Goal: Find specific page/section: Find specific page/section

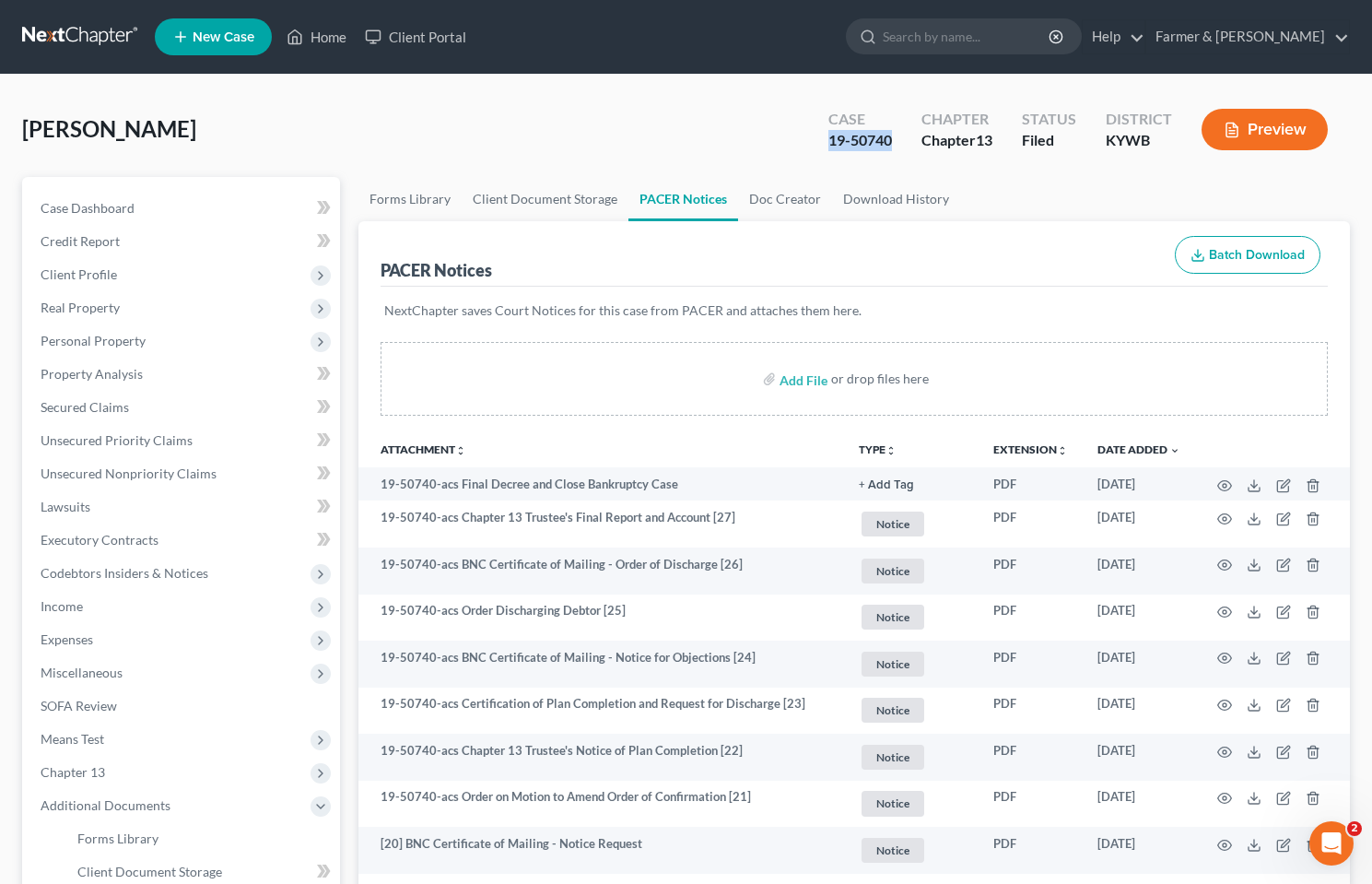
drag, startPoint x: 903, startPoint y: 136, endPoint x: 827, endPoint y: 141, distance: 76.2
click at [827, 141] on div "Case 19-50740" at bounding box center [859, 131] width 93 height 54
copy div "19-50740"
click at [78, 36] on link at bounding box center [82, 37] width 118 height 33
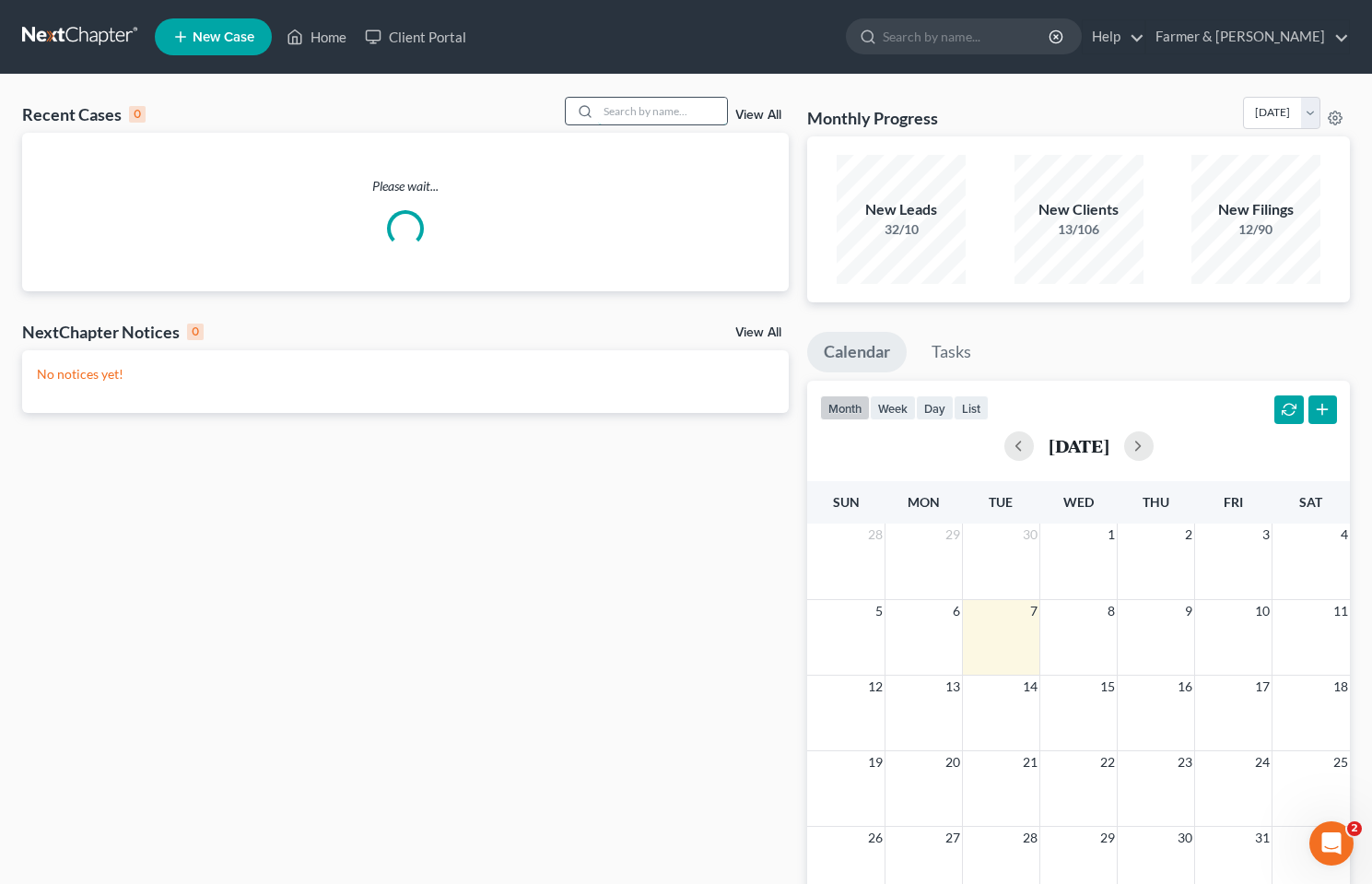
click at [663, 113] on input "search" at bounding box center [663, 111] width 129 height 27
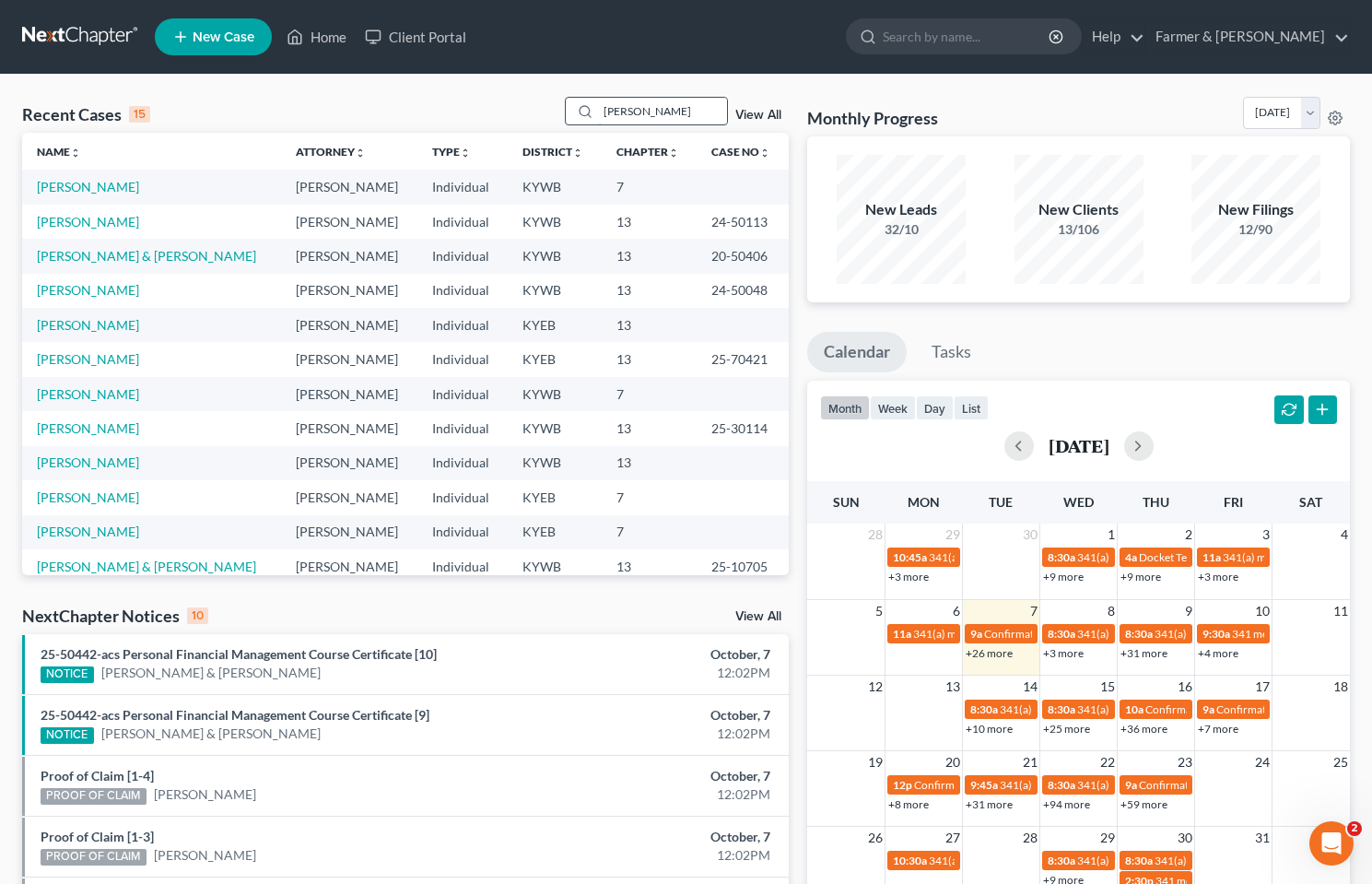
type input "[PERSON_NAME]"
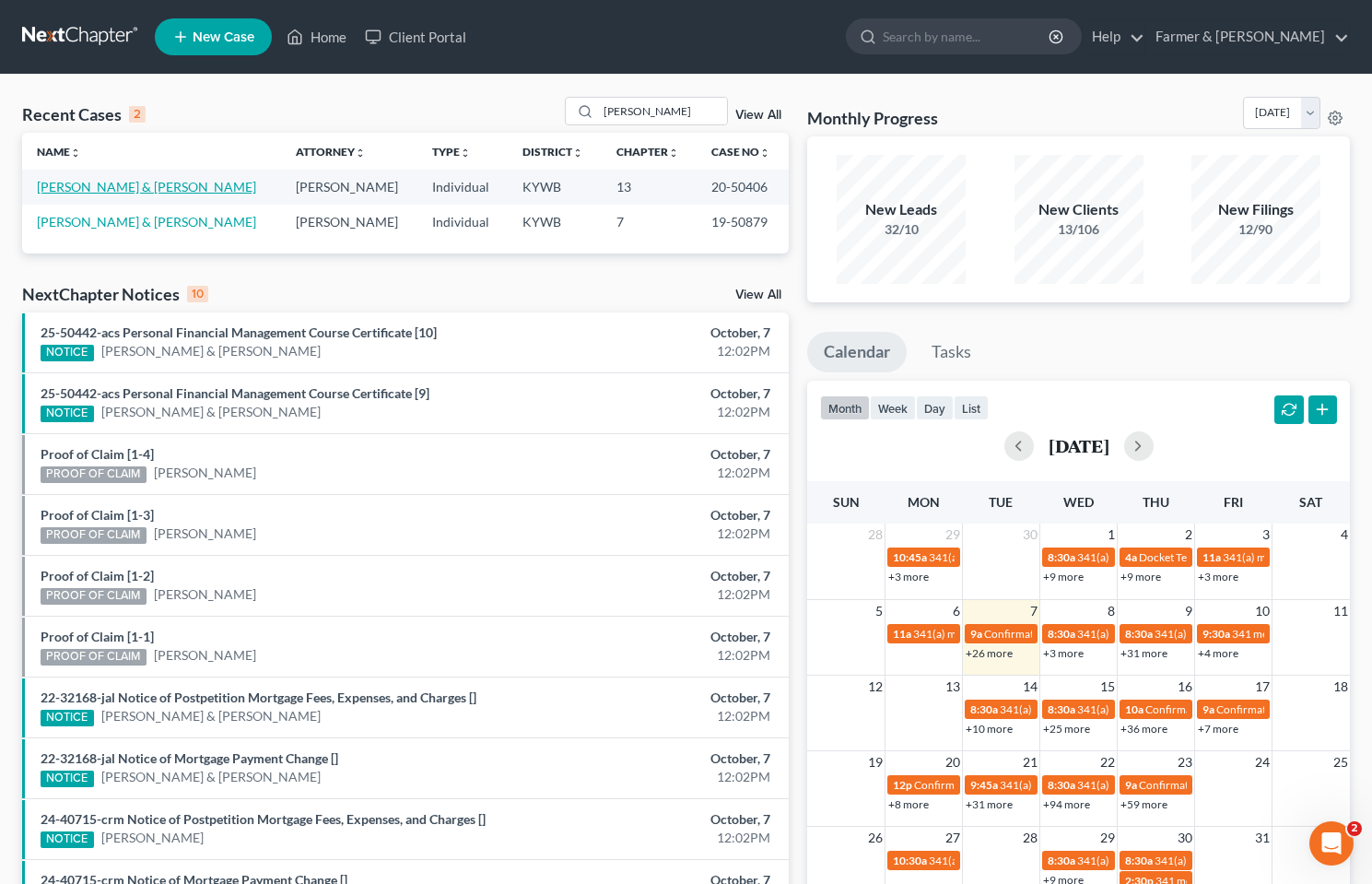
click at [156, 185] on link "[PERSON_NAME] & [PERSON_NAME]" at bounding box center [146, 187] width 219 height 16
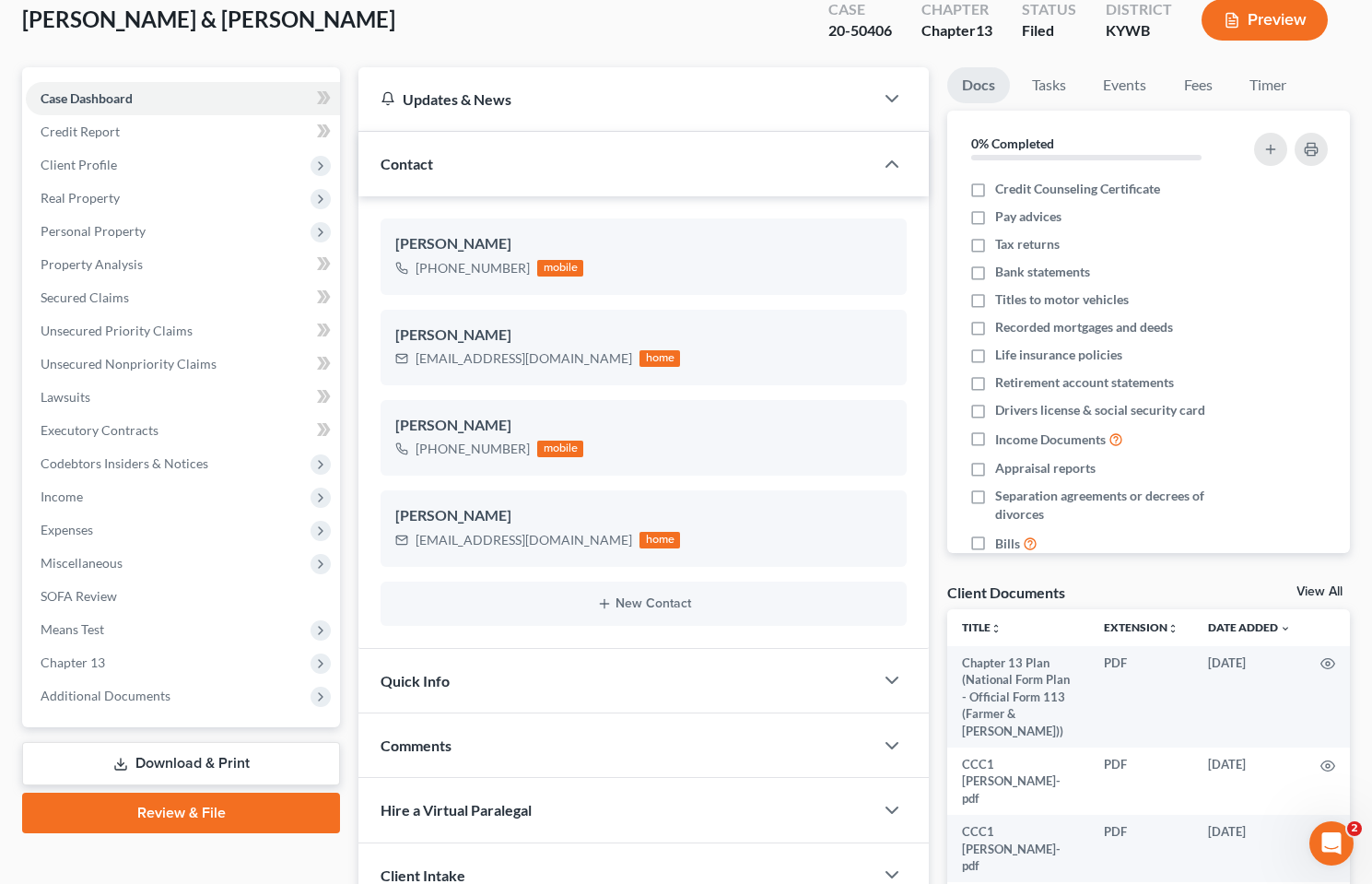
scroll to position [185, 0]
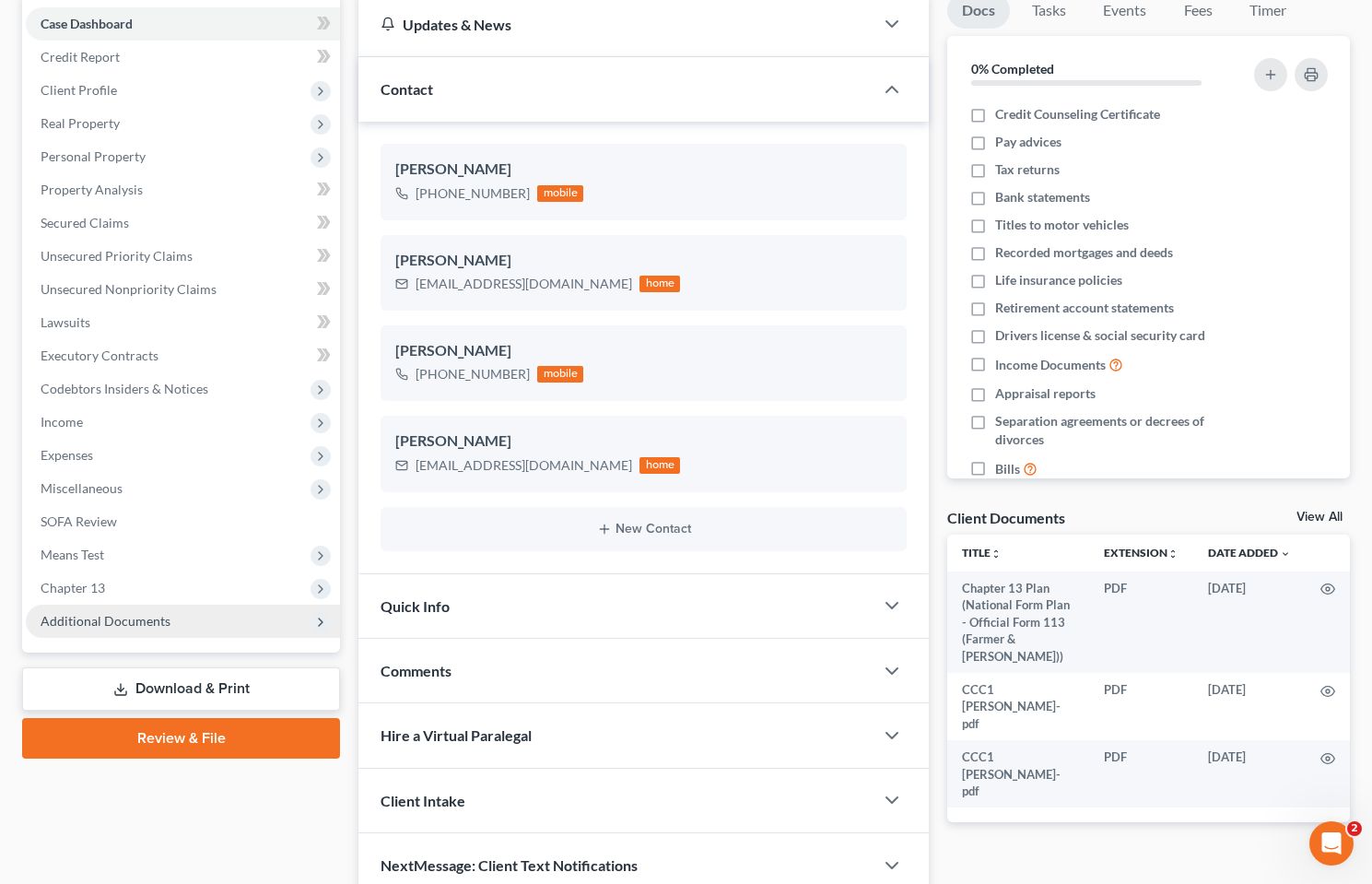
click at [113, 637] on span "Additional Documents" at bounding box center [183, 621] width 314 height 33
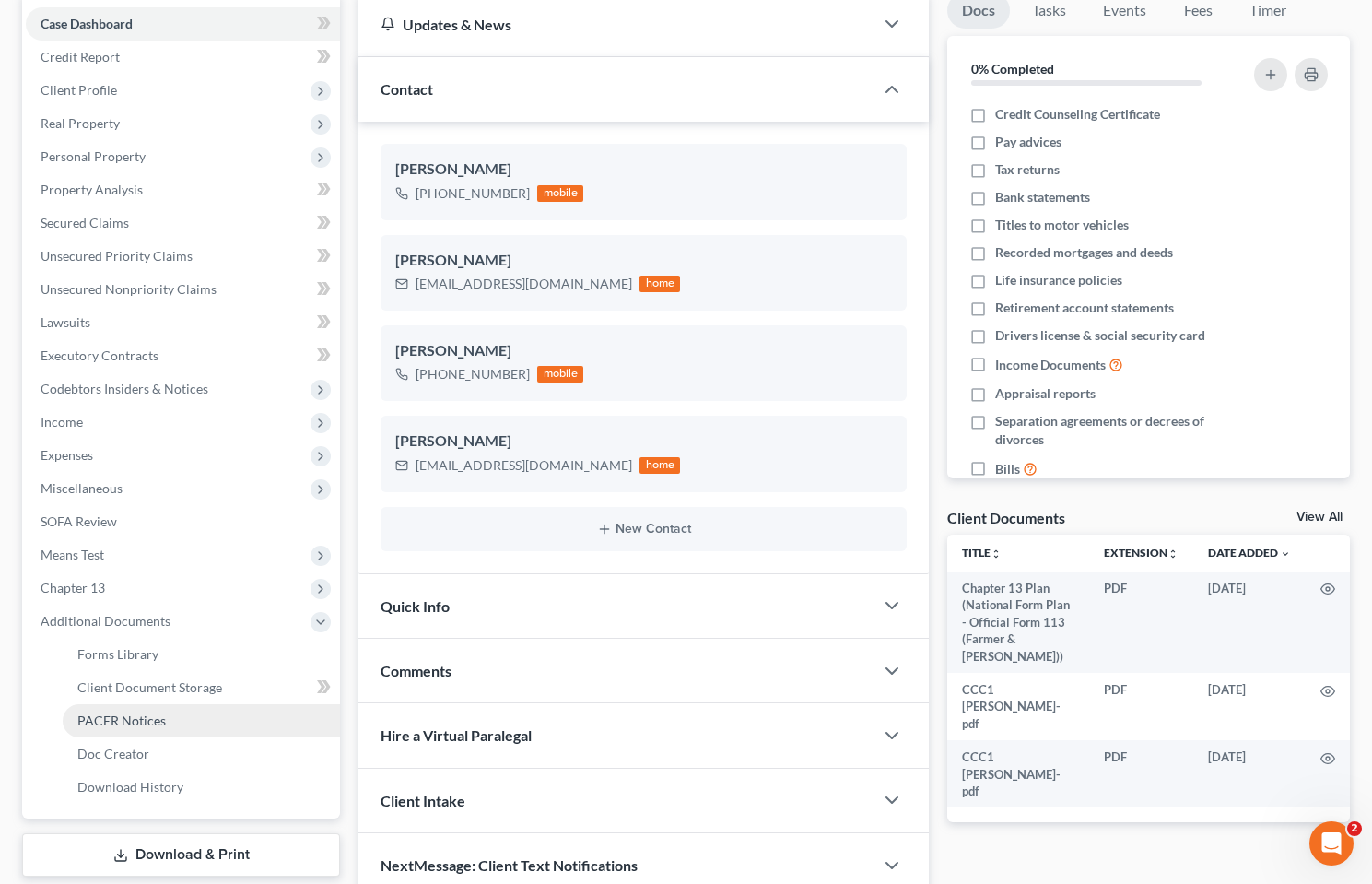
click at [100, 726] on span "PACER Notices" at bounding box center [122, 720] width 88 height 16
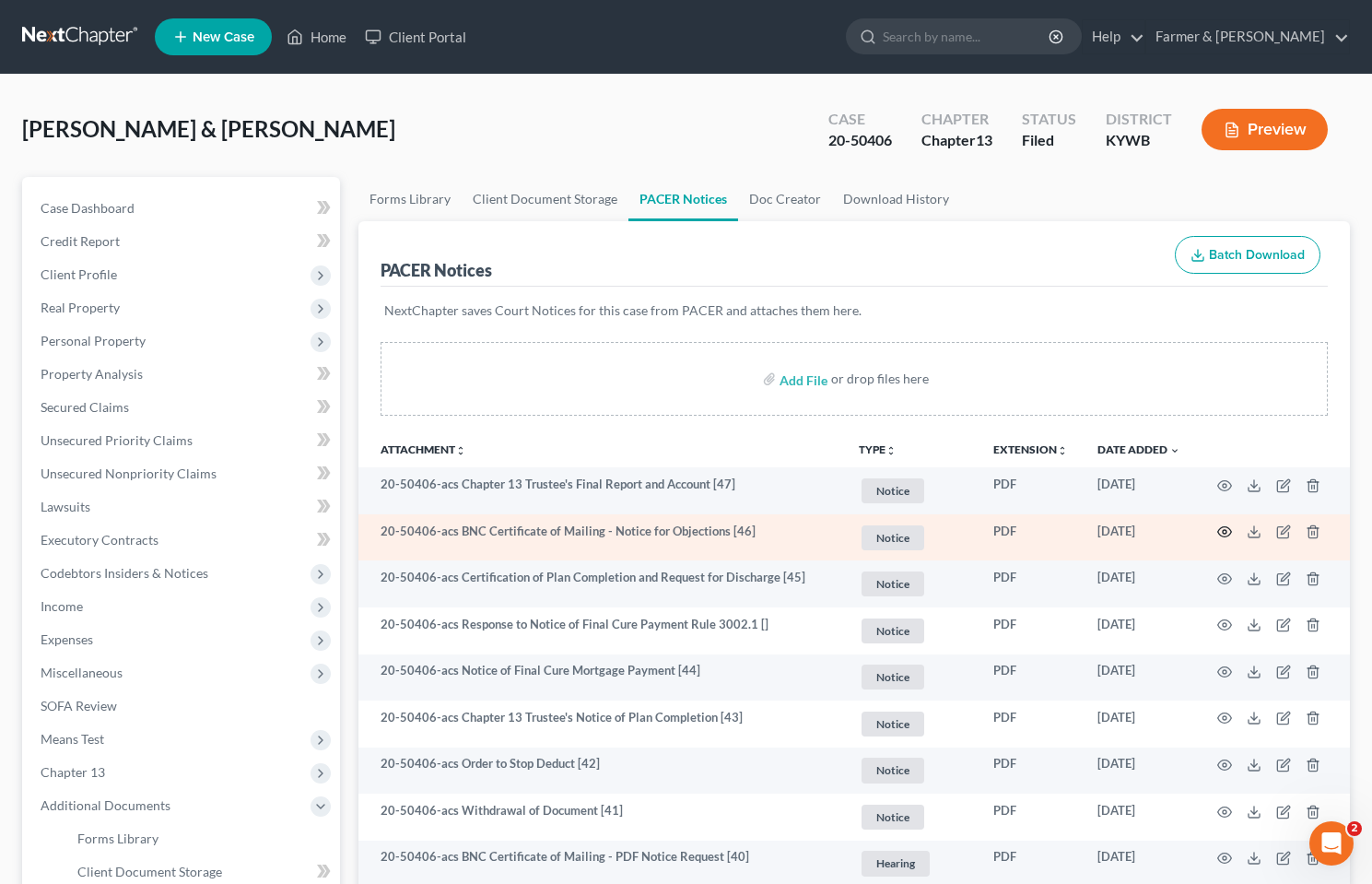
click at [1228, 532] on icon "button" at bounding box center [1225, 532] width 15 height 15
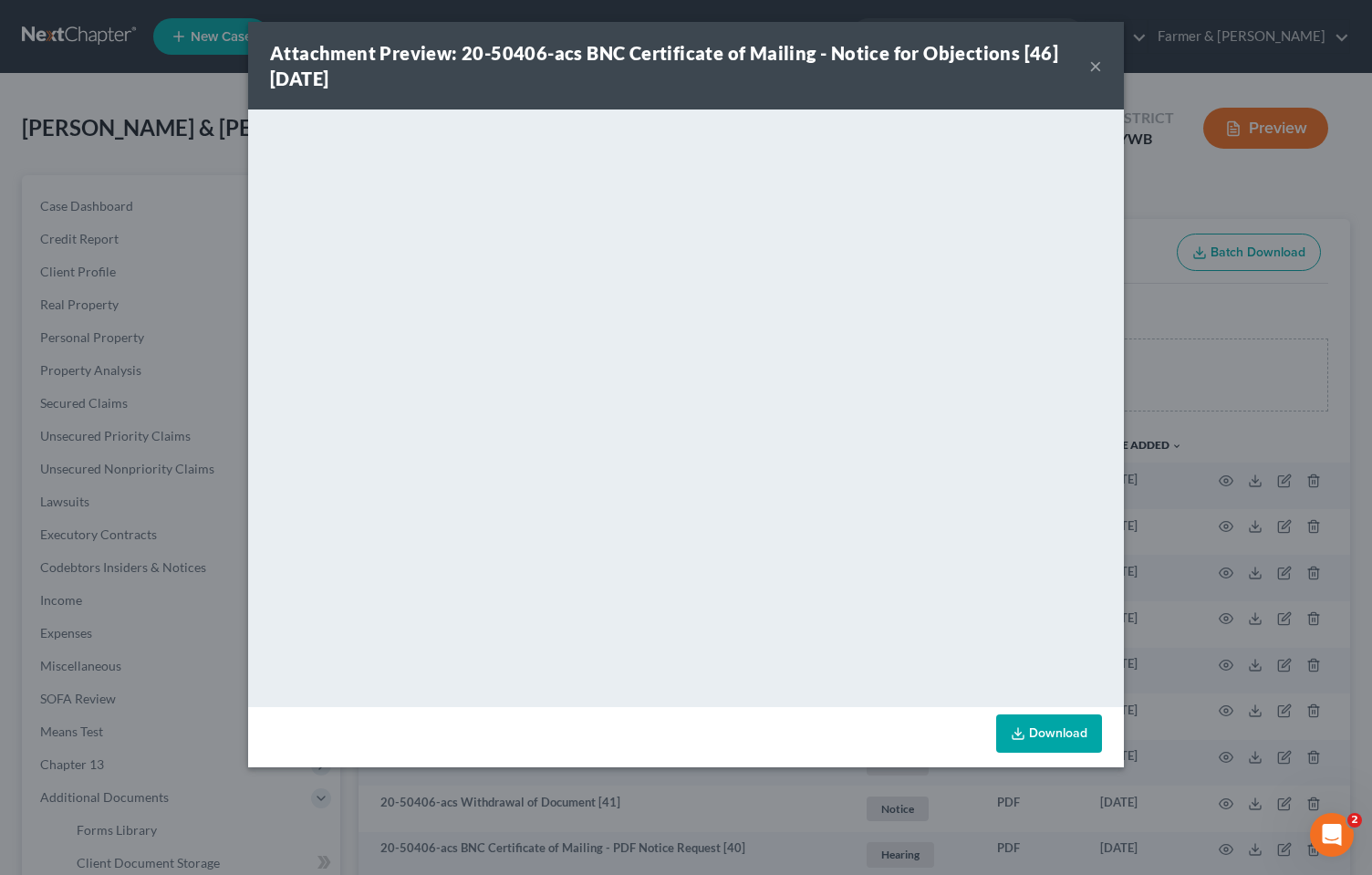
click at [1092, 67] on button "×" at bounding box center [1096, 66] width 13 height 22
